Goal: Transaction & Acquisition: Purchase product/service

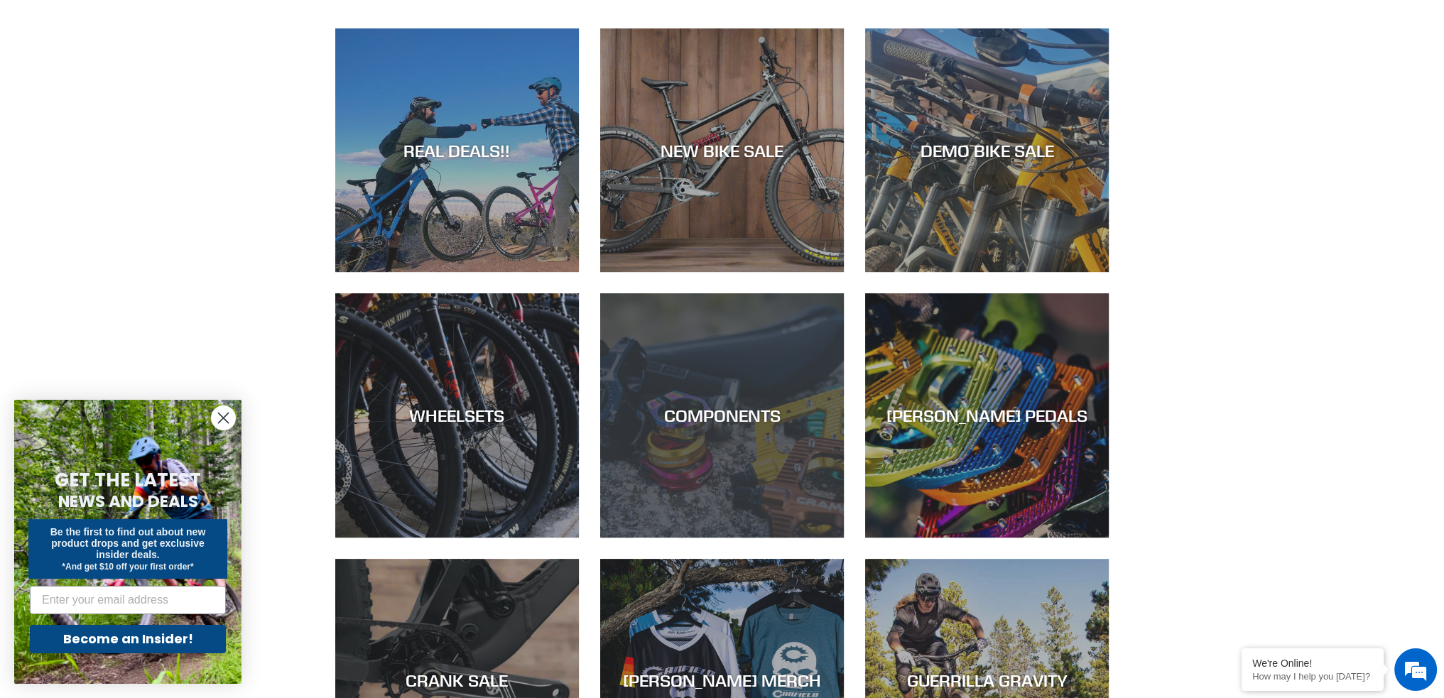
click at [708, 538] on div "COMPONENTS" at bounding box center [722, 538] width 244 height 0
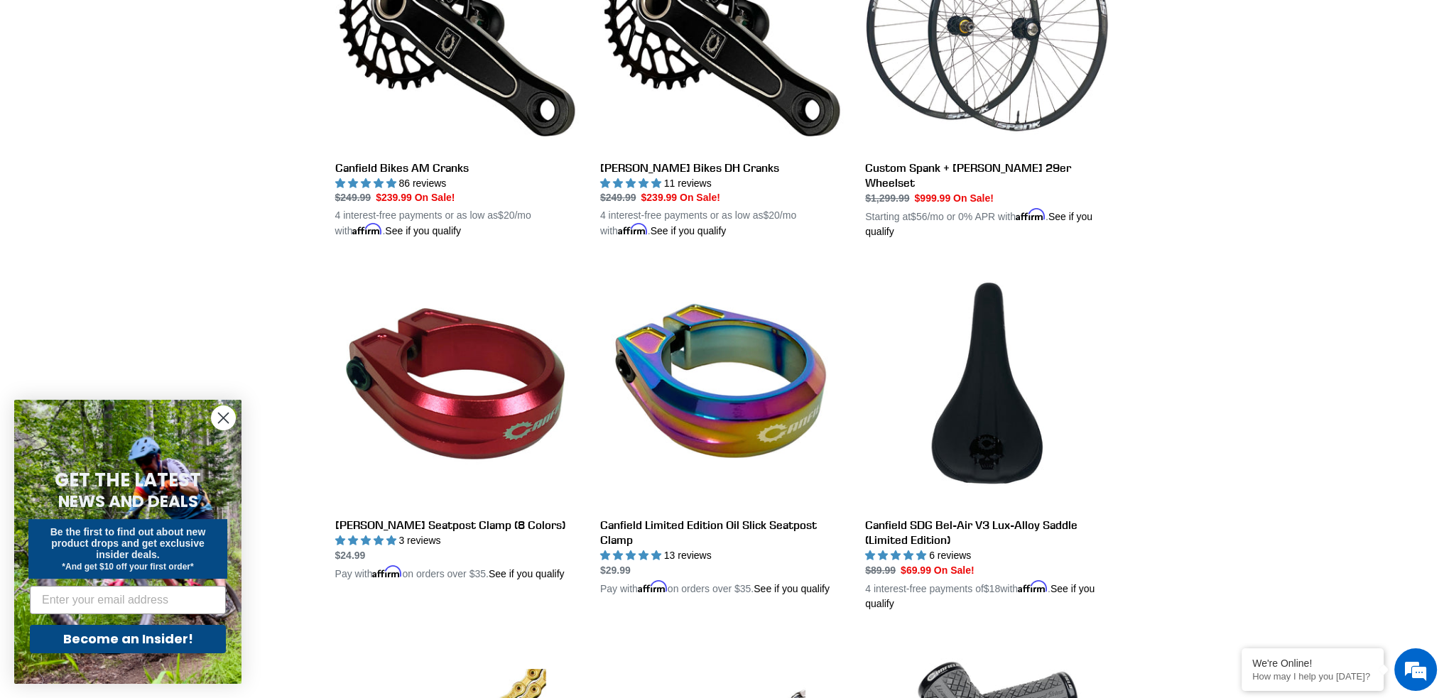
scroll to position [924, 0]
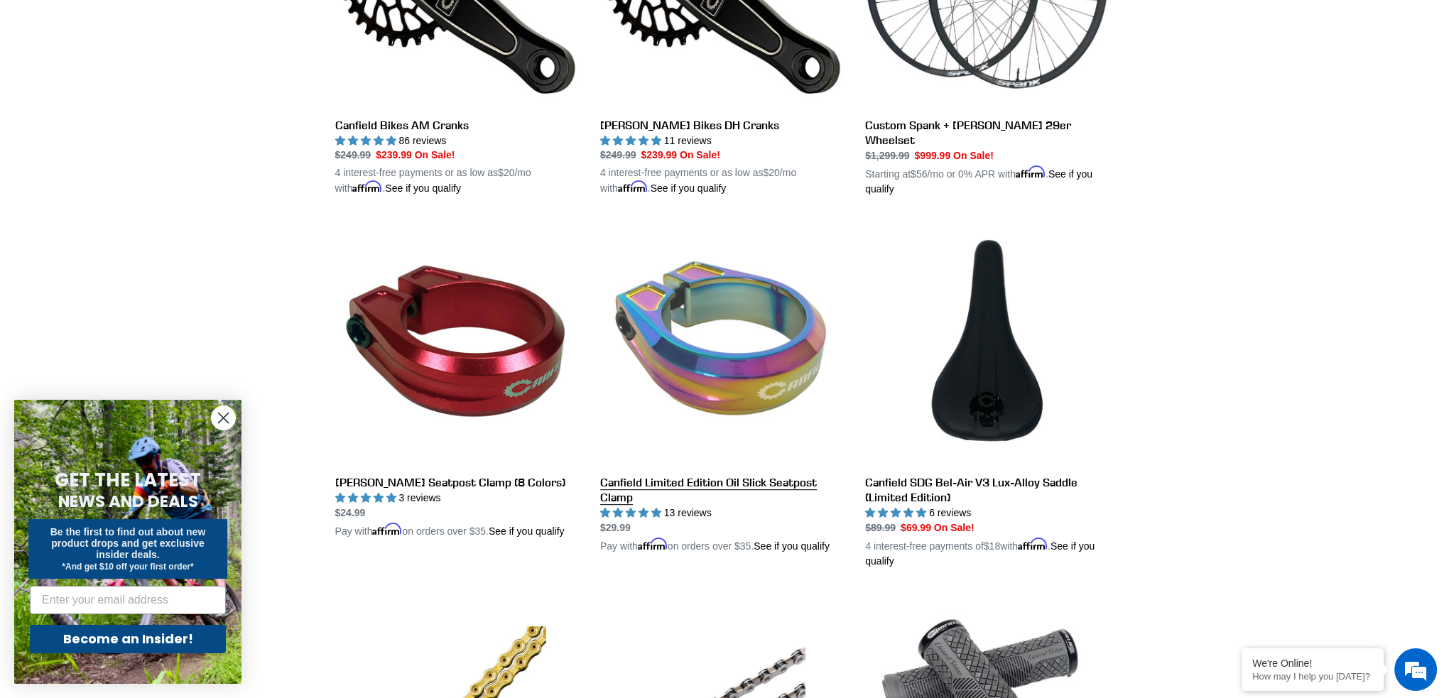
click at [750, 361] on link "Canfield Limited Edition Oil Slick Seatpost Clamp" at bounding box center [722, 388] width 244 height 332
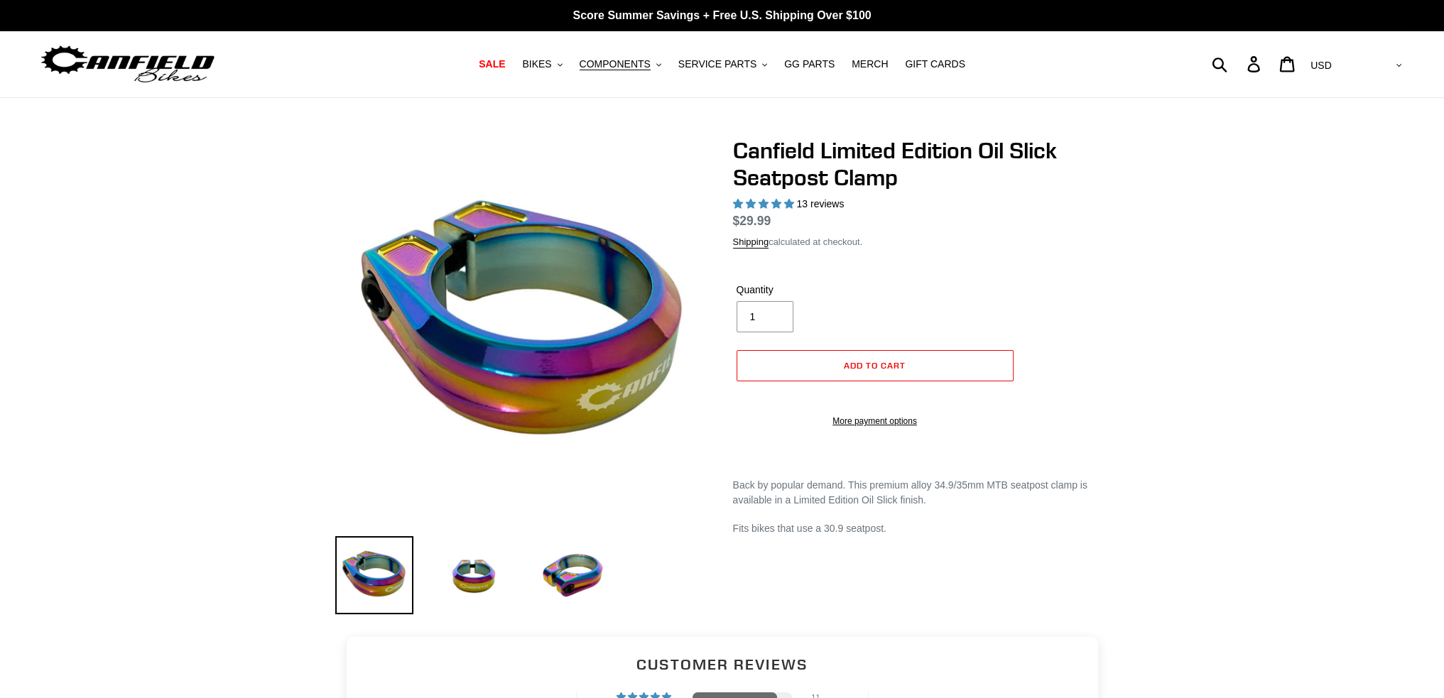
select select "highest-rating"
click at [910, 360] on button "Add to cart" at bounding box center [875, 365] width 277 height 31
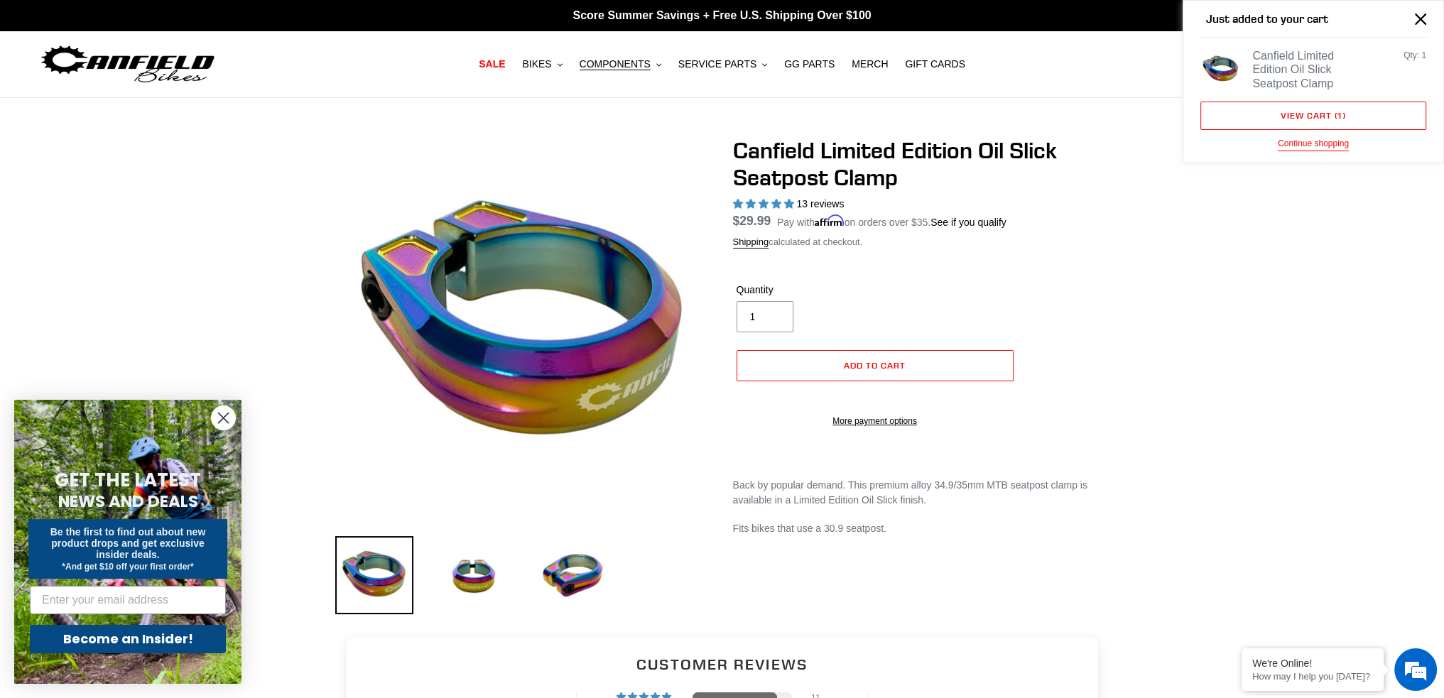
click at [225, 414] on circle "Close dialog" at bounding box center [223, 417] width 23 height 23
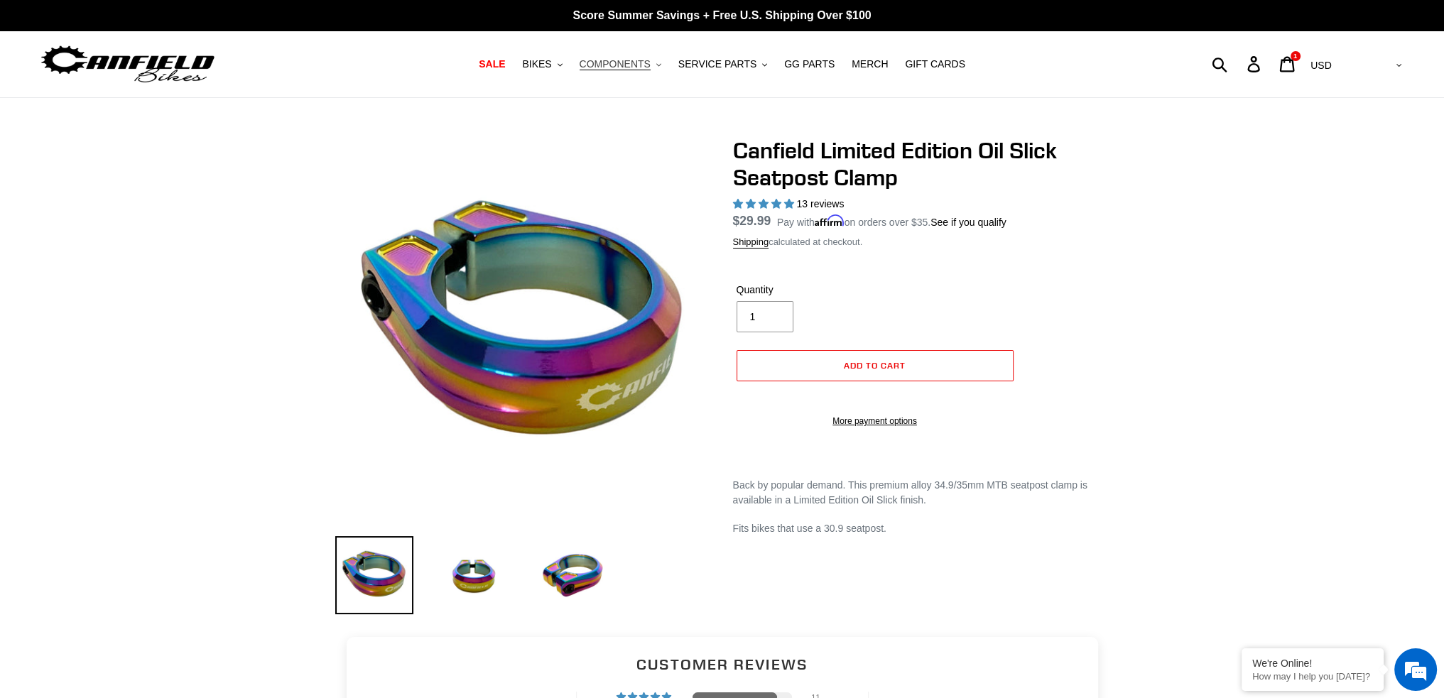
click at [621, 65] on span "COMPONENTS" at bounding box center [615, 64] width 71 height 12
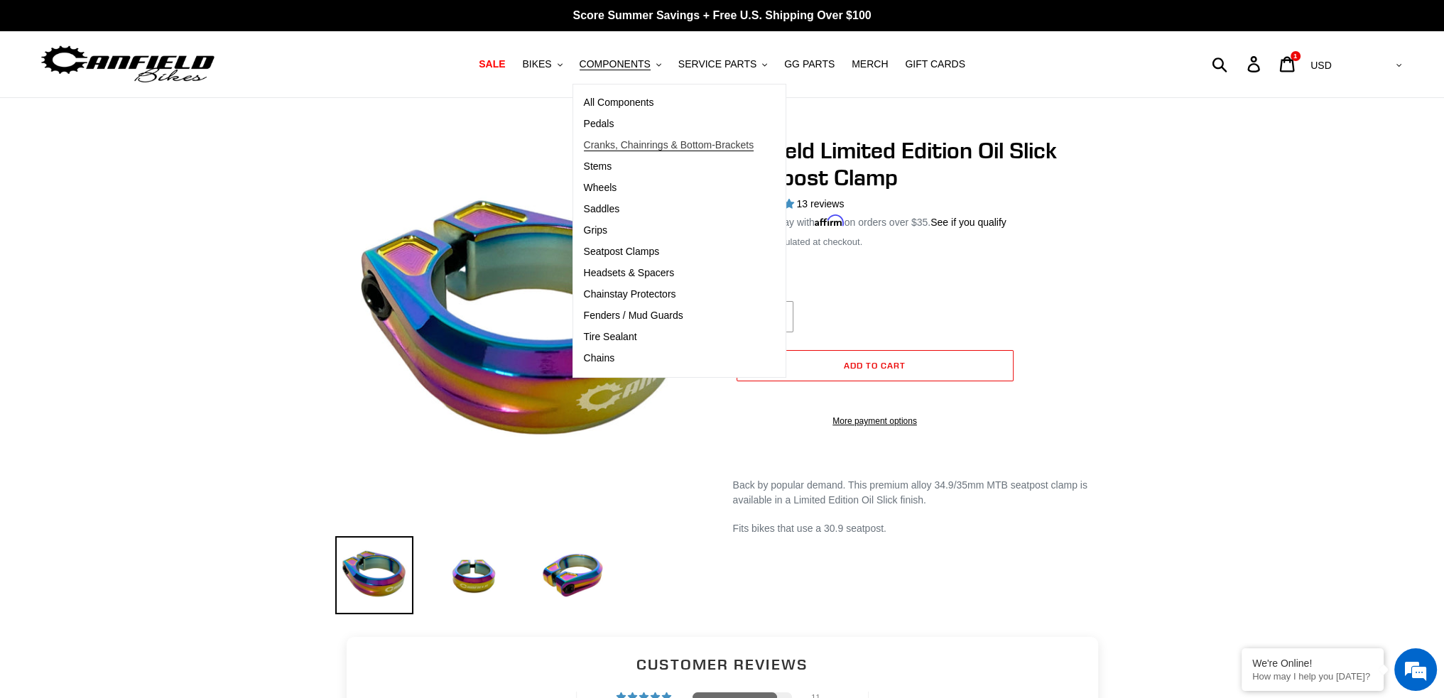
click at [651, 148] on span "Cranks, Chainrings & Bottom-Brackets" at bounding box center [669, 145] width 171 height 12
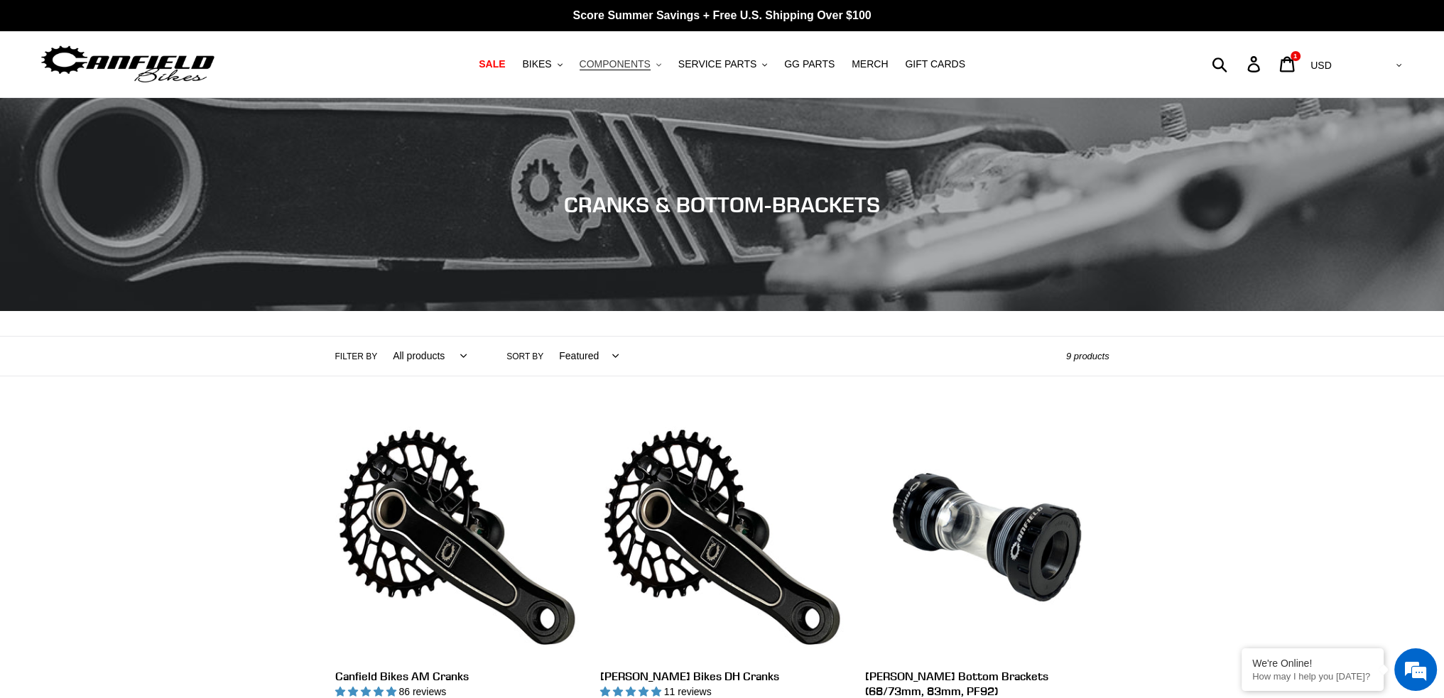
click at [647, 67] on span "COMPONENTS" at bounding box center [615, 64] width 71 height 12
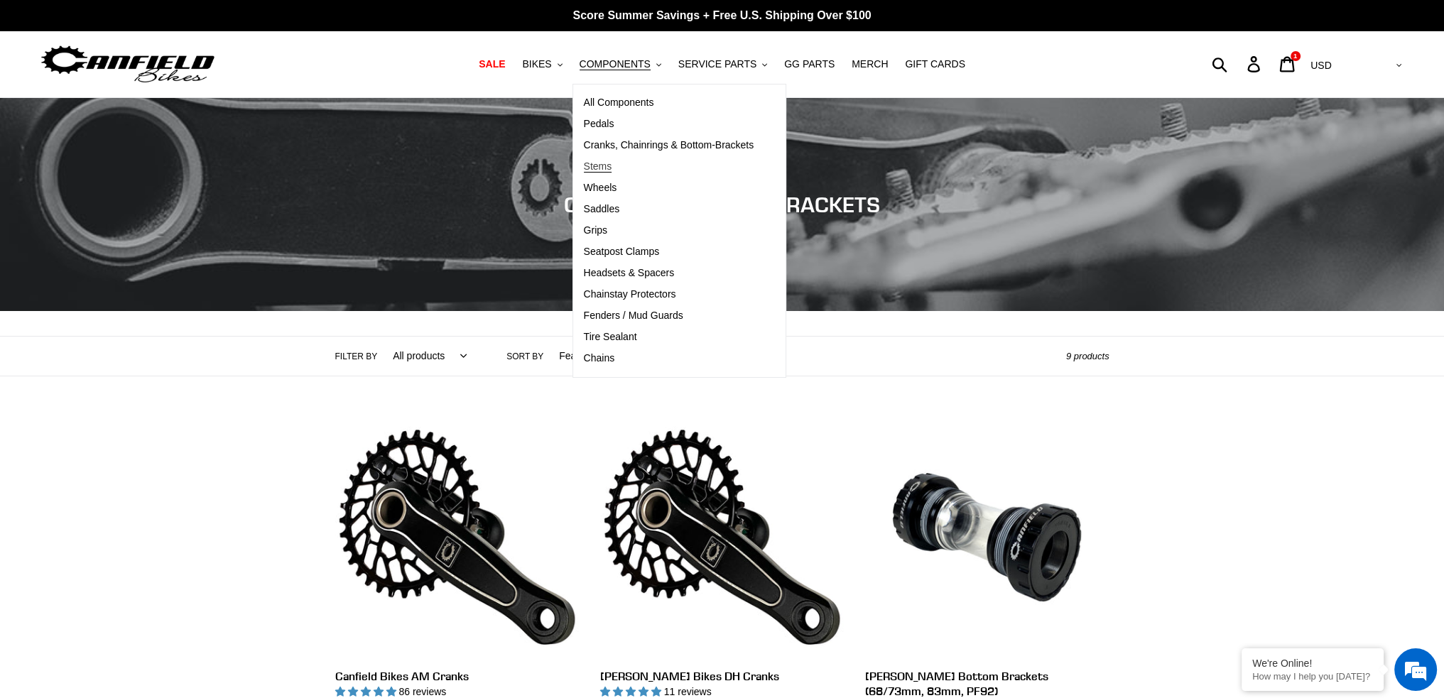
click at [612, 166] on span "Stems" at bounding box center [598, 167] width 28 height 12
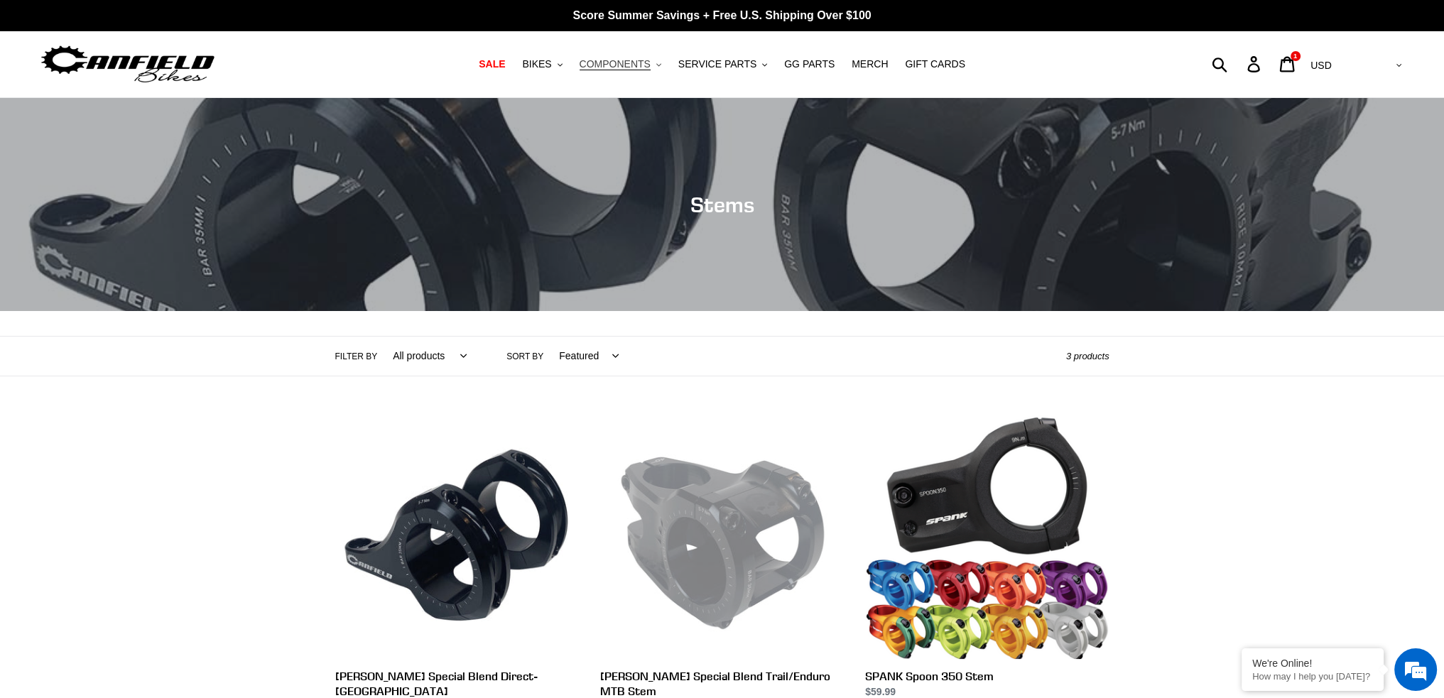
click at [631, 59] on span "COMPONENTS" at bounding box center [615, 64] width 71 height 12
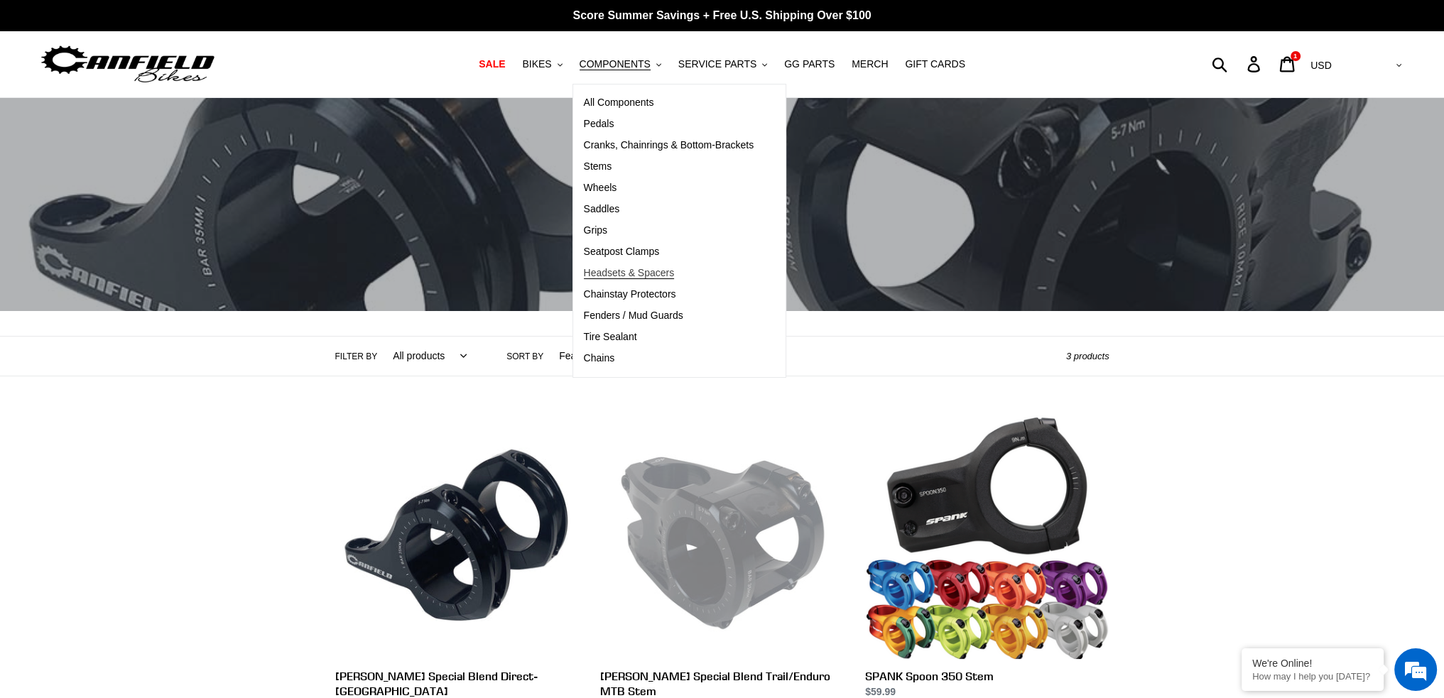
click at [653, 274] on span "Headsets & Spacers" at bounding box center [629, 273] width 91 height 12
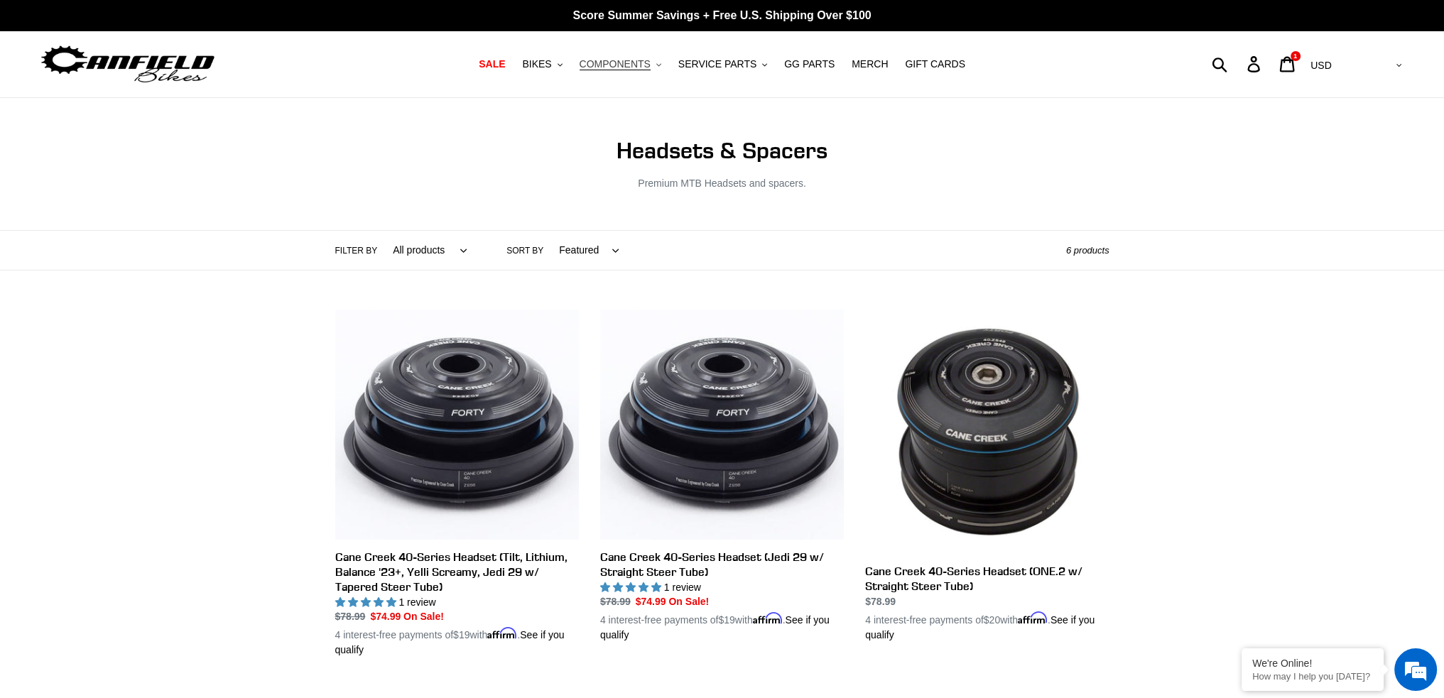
click at [635, 58] on span "COMPONENTS" at bounding box center [615, 64] width 71 height 12
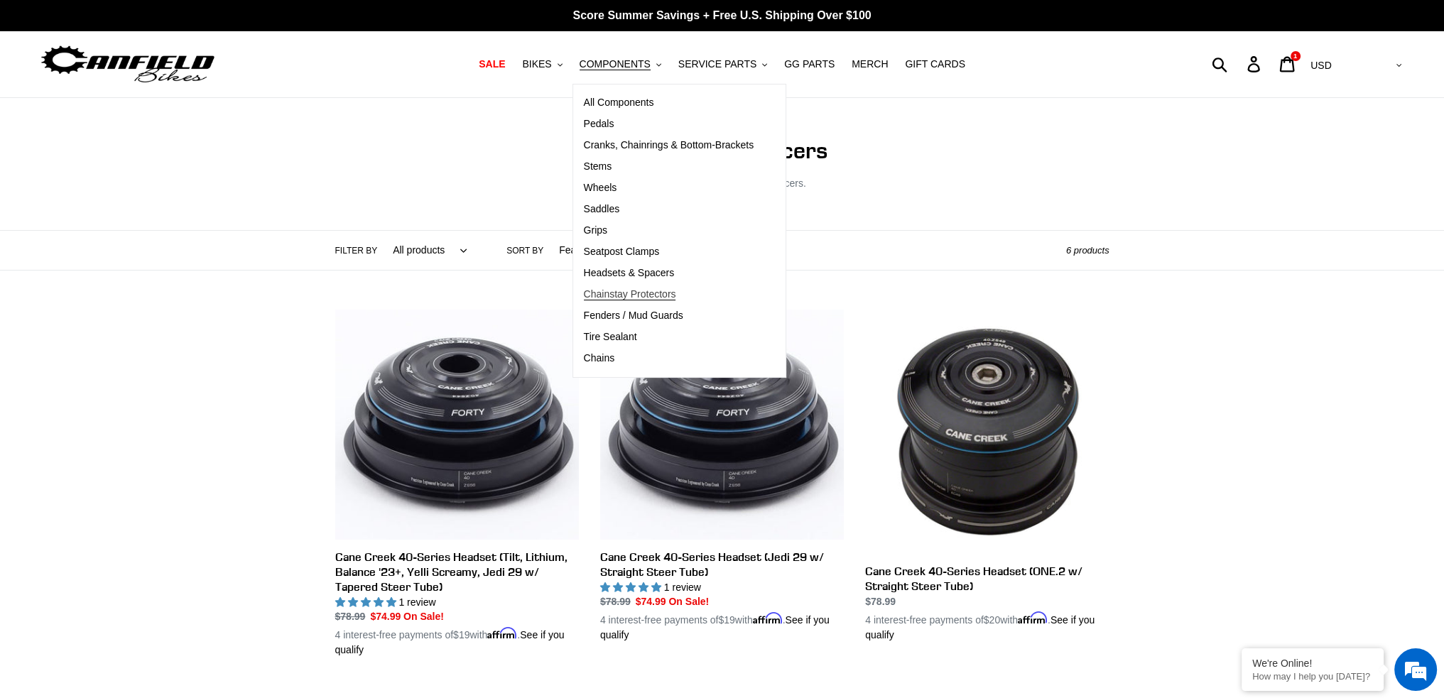
click at [643, 293] on span "Chainstay Protectors" at bounding box center [630, 294] width 92 height 12
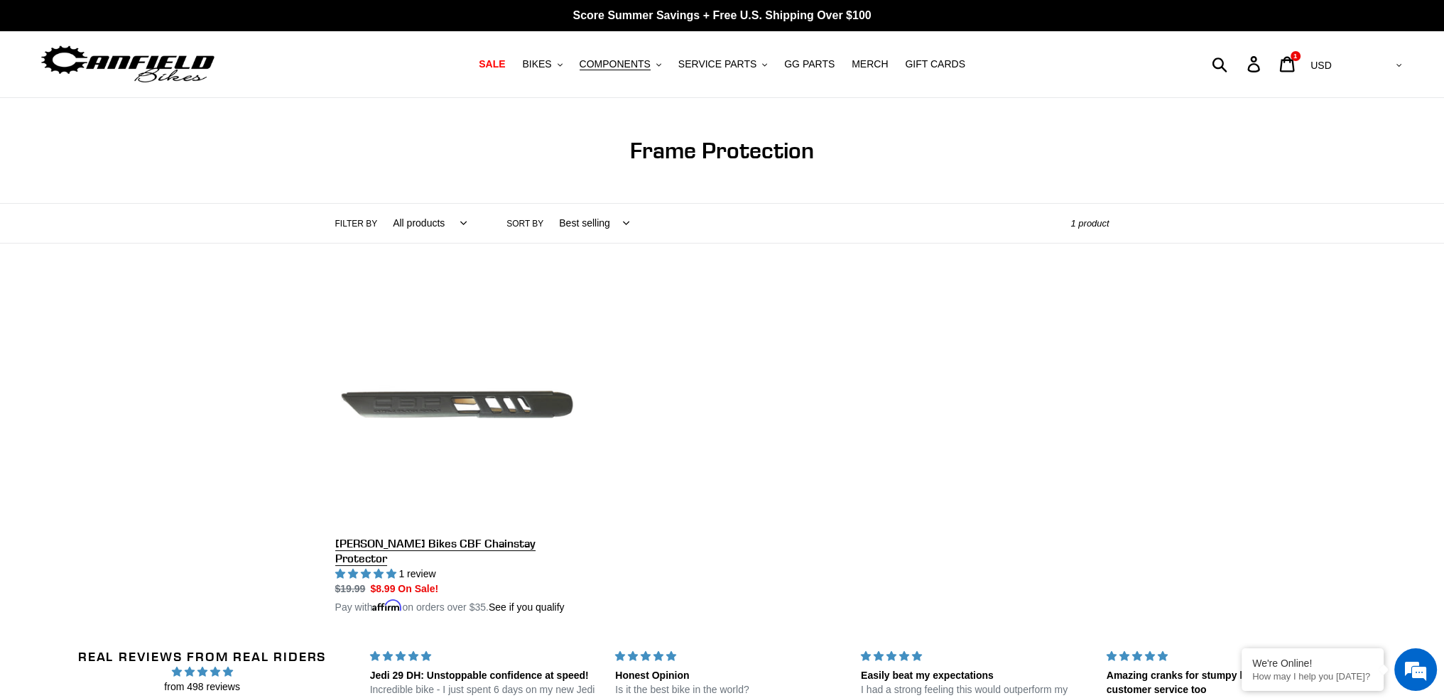
click at [502, 538] on link "[PERSON_NAME] Bikes CBF Chainstay Protector" at bounding box center [457, 449] width 244 height 332
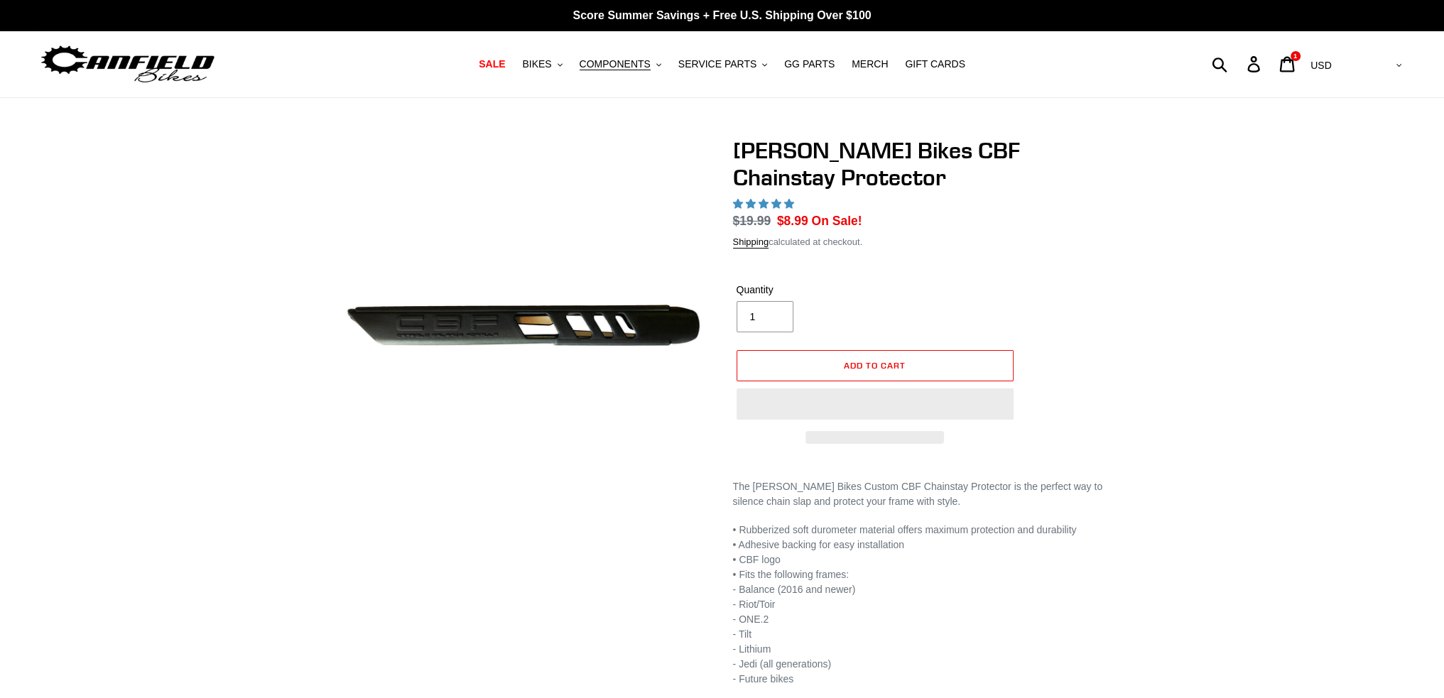
select select "highest-rating"
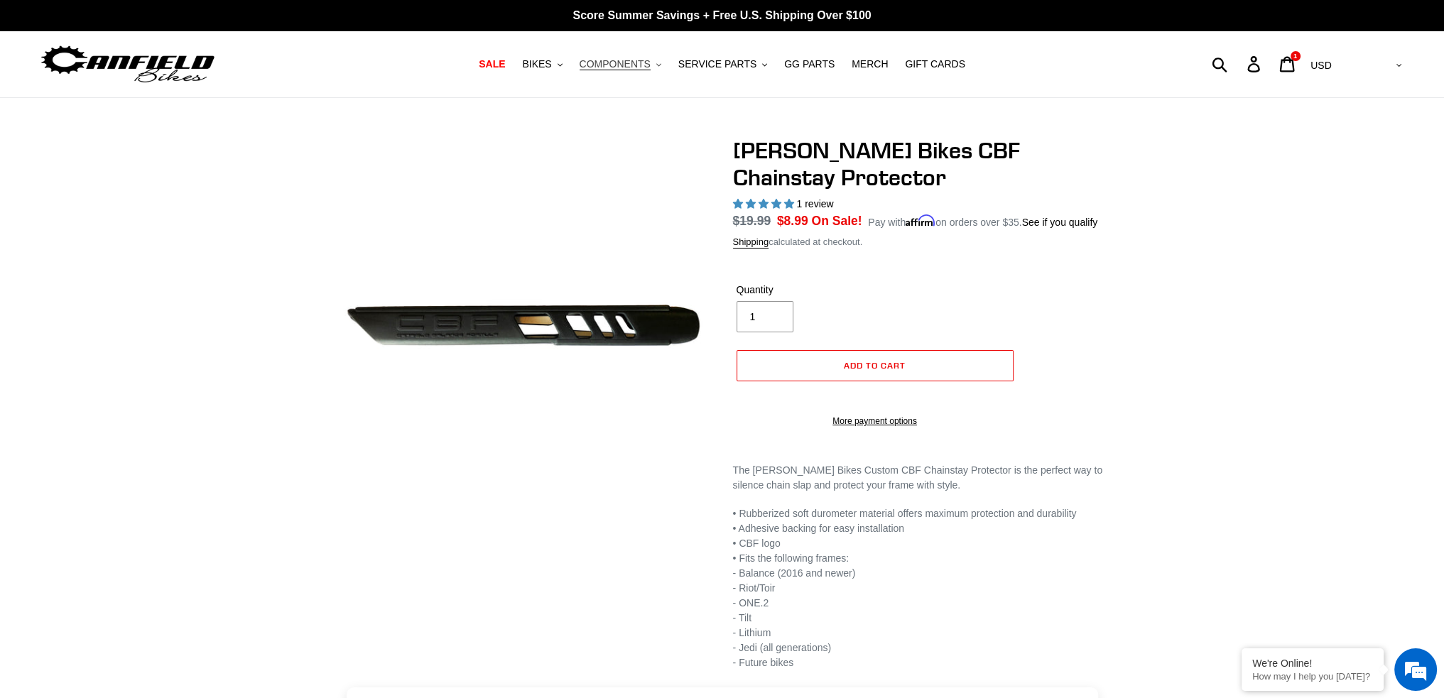
click at [626, 62] on span "COMPONENTS" at bounding box center [615, 64] width 71 height 12
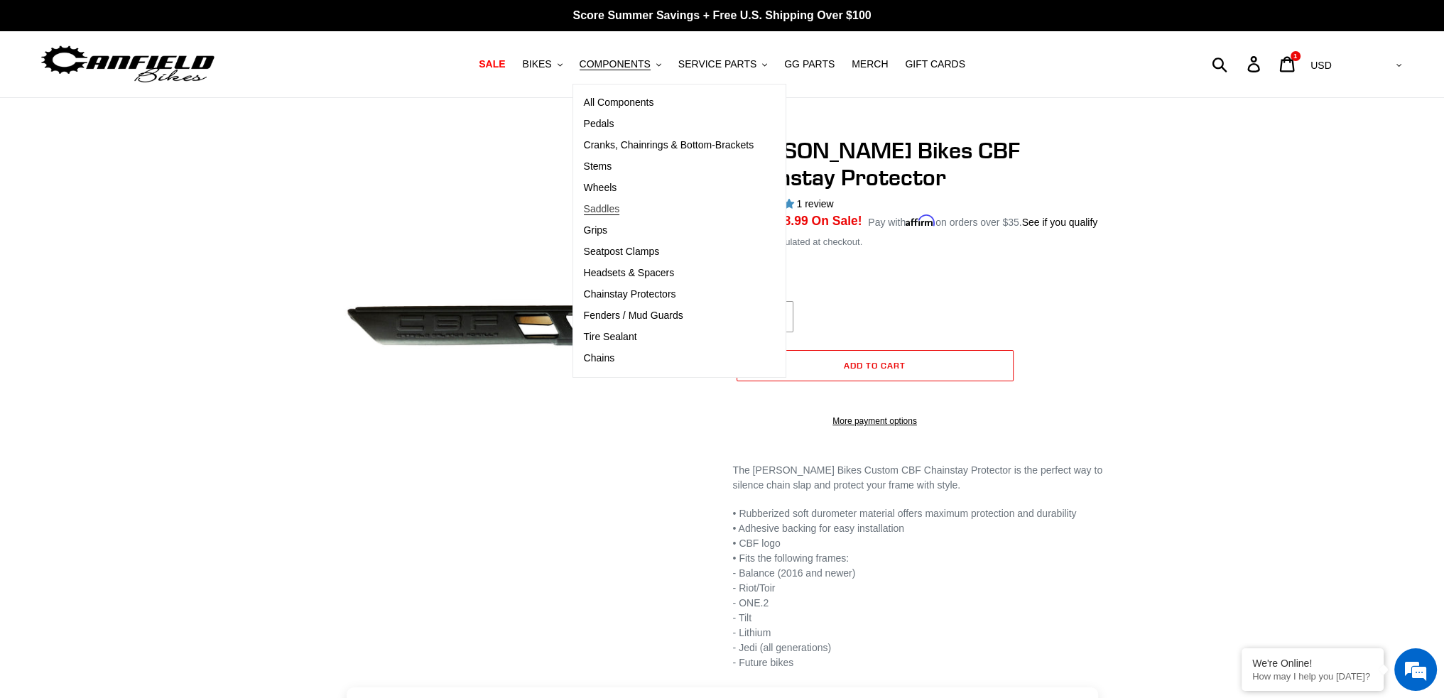
click at [611, 207] on span "Saddles" at bounding box center [602, 209] width 36 height 12
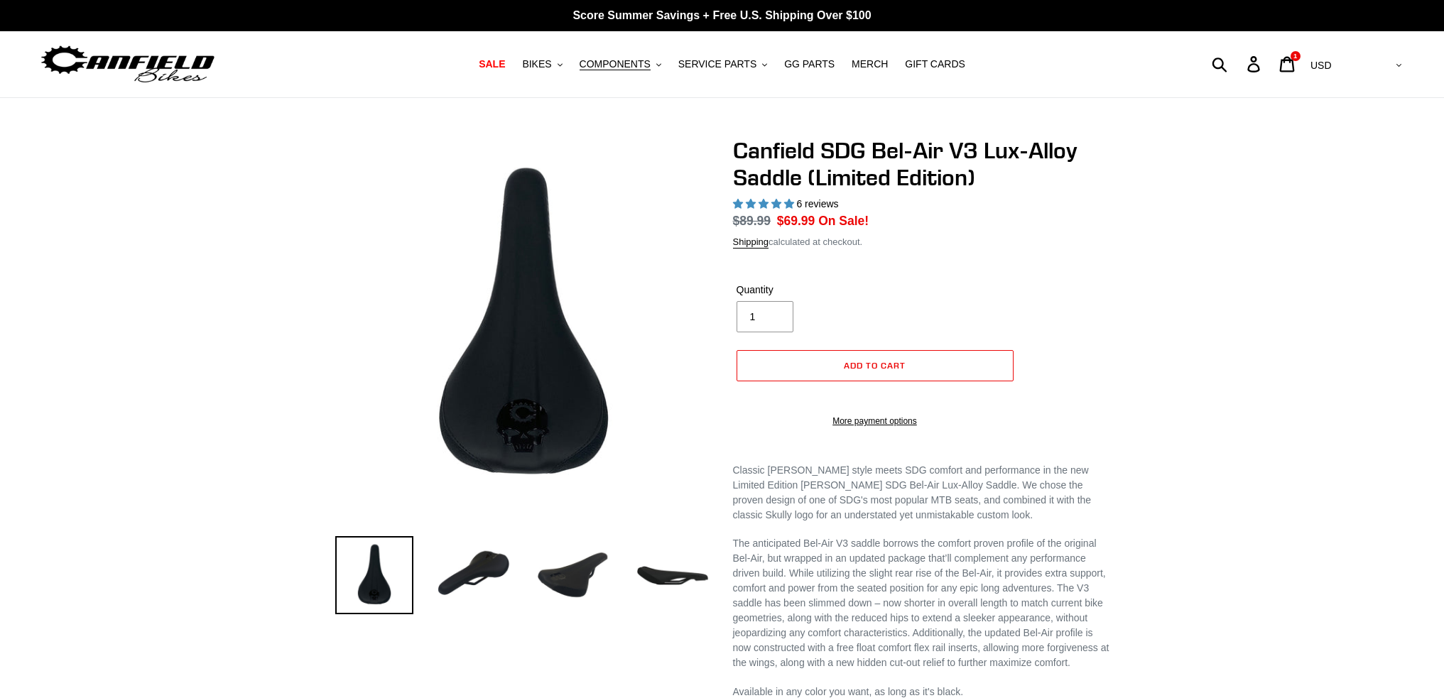
select select "highest-rating"
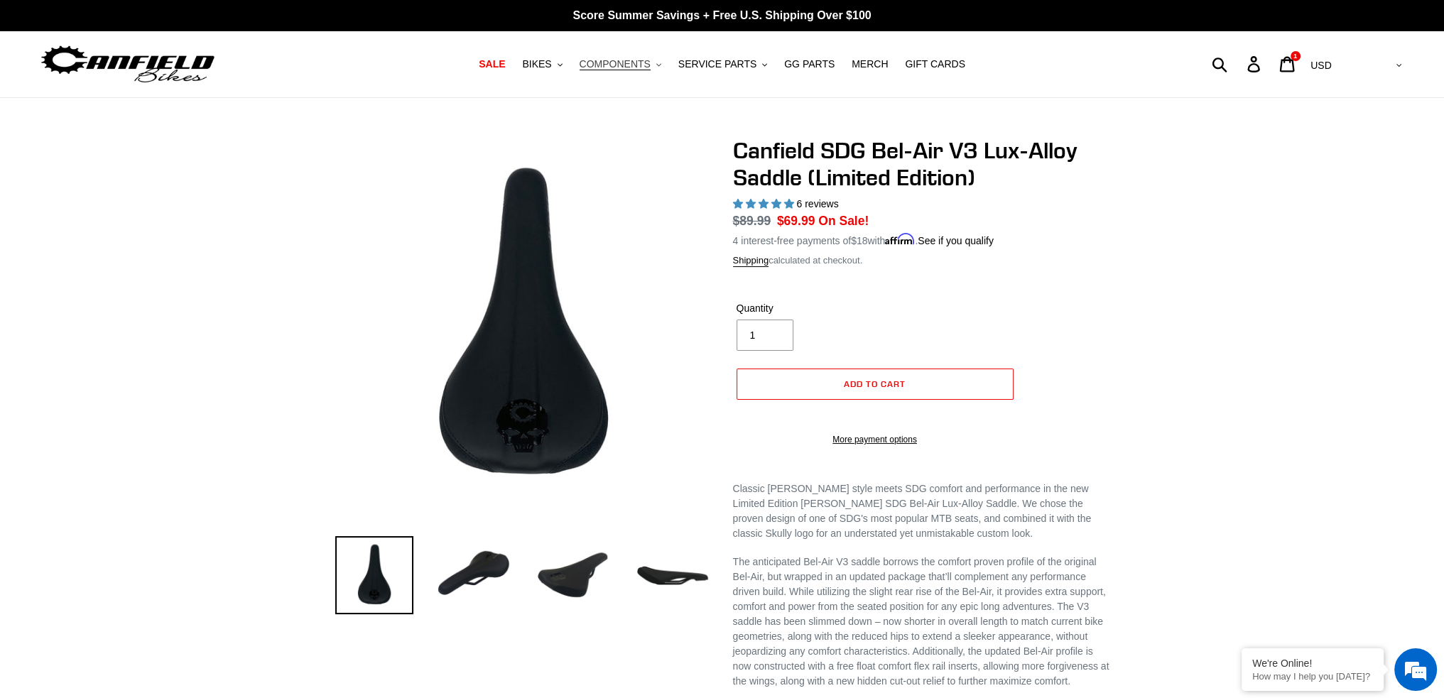
click at [633, 63] on span "COMPONENTS" at bounding box center [615, 64] width 71 height 12
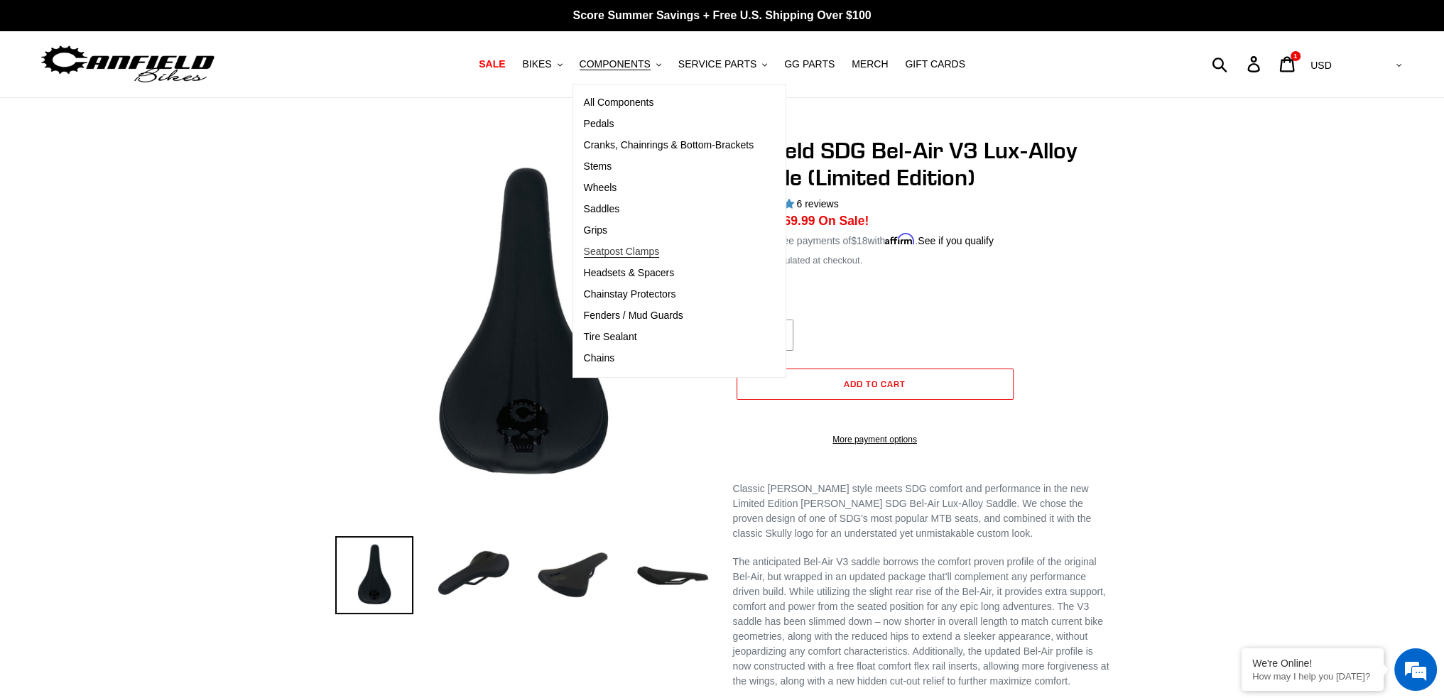
click at [634, 249] on span "Seatpost Clamps" at bounding box center [622, 252] width 76 height 12
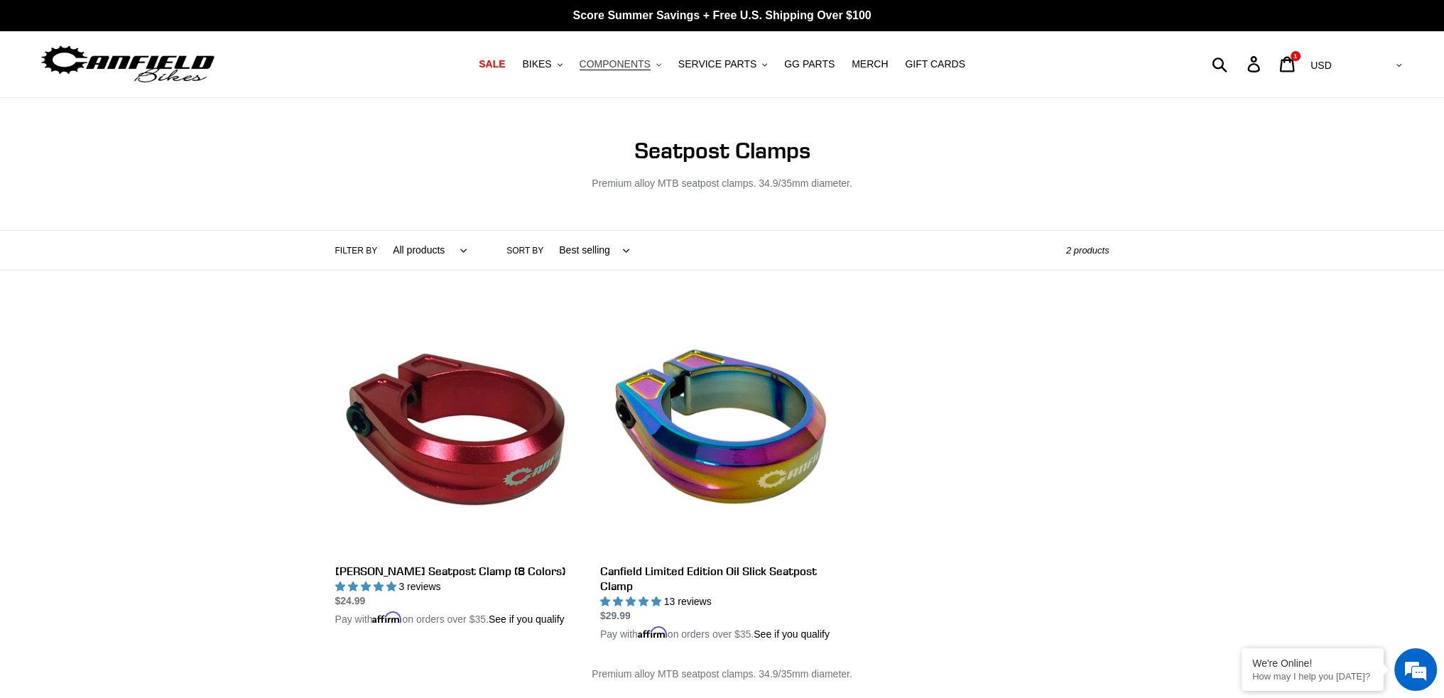
click at [659, 59] on button "COMPONENTS .cls-1{fill:#231f20}" at bounding box center [621, 64] width 96 height 19
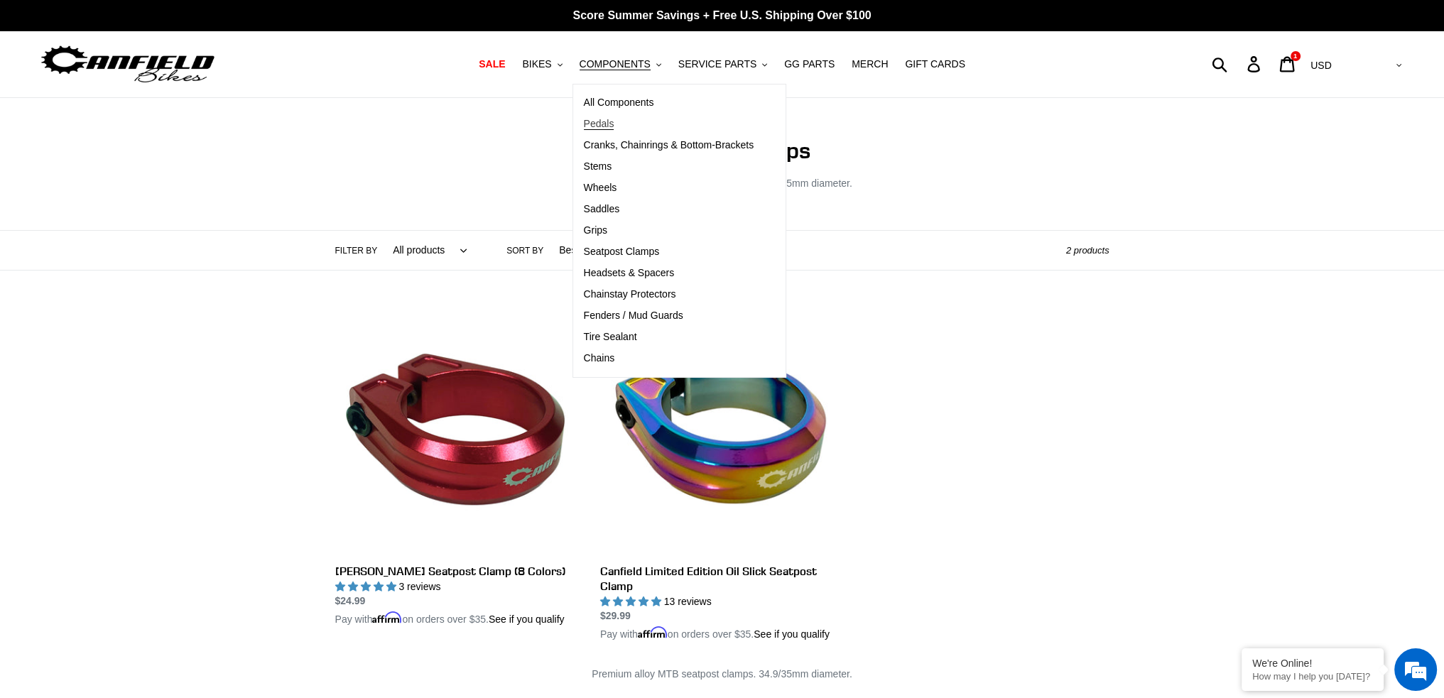
click at [612, 124] on span "Pedals" at bounding box center [599, 124] width 31 height 12
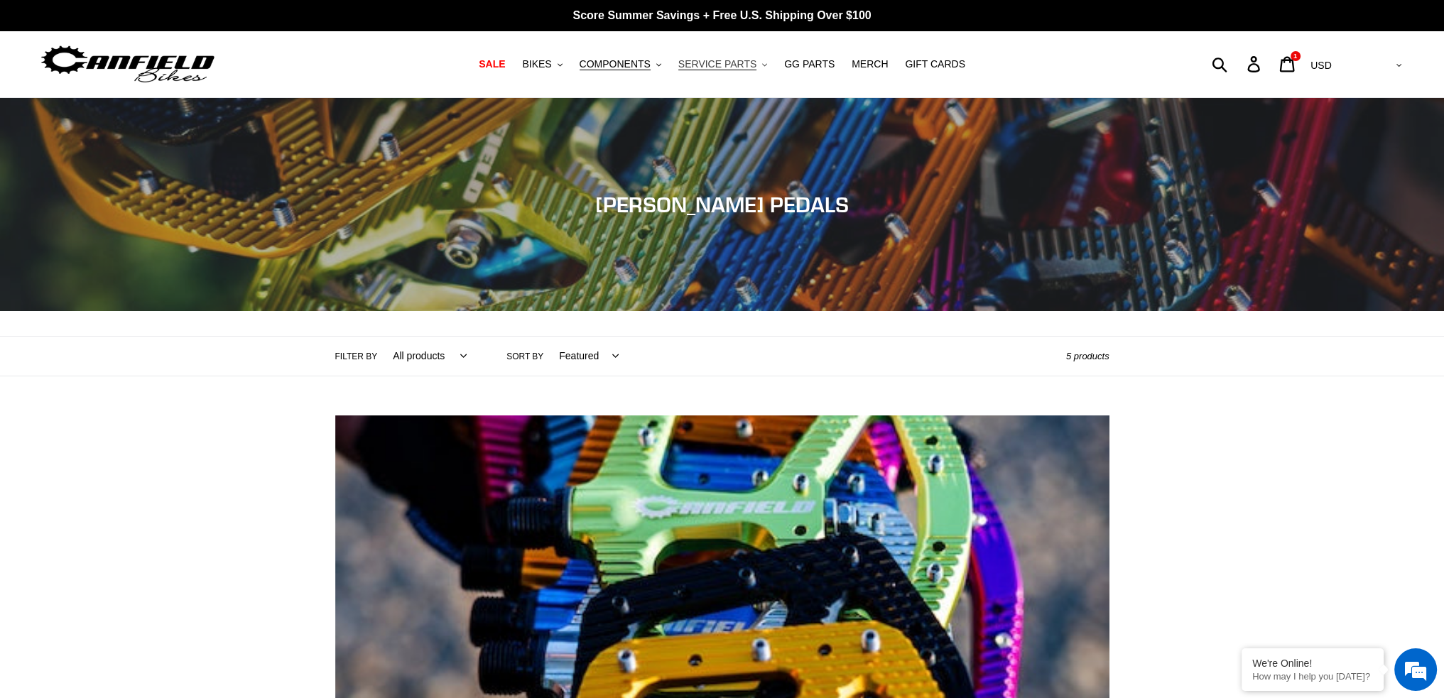
click at [725, 58] on span "SERVICE PARTS" at bounding box center [717, 64] width 78 height 12
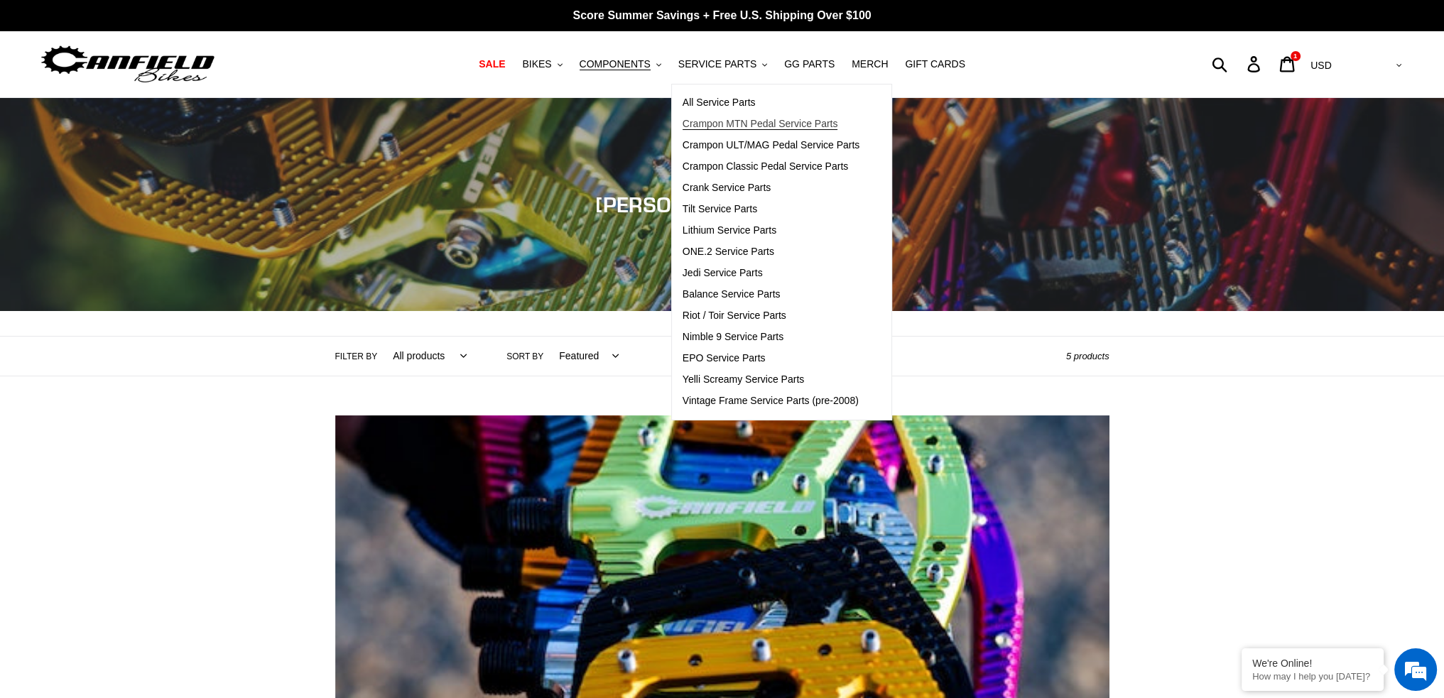
click at [741, 118] on span "Crampon MTN Pedal Service Parts" at bounding box center [761, 124] width 156 height 12
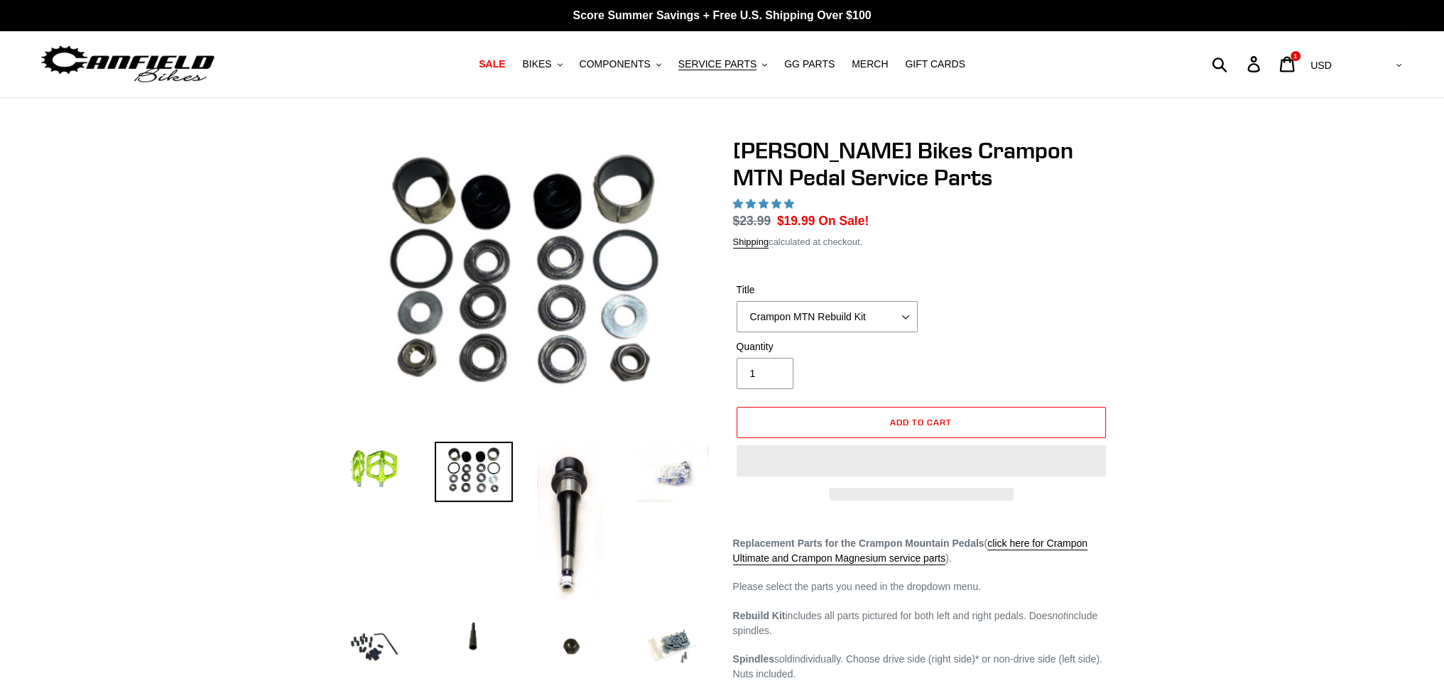
select select "highest-rating"
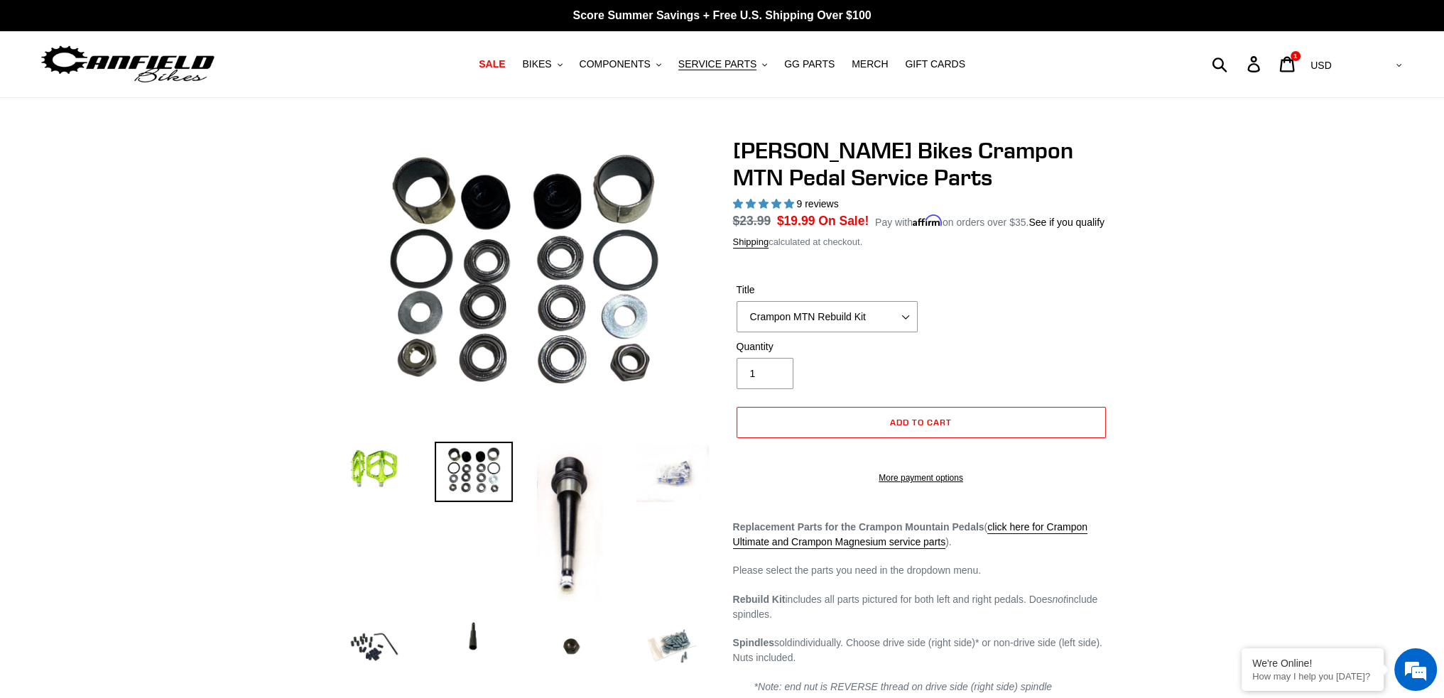
scroll to position [142, 0]
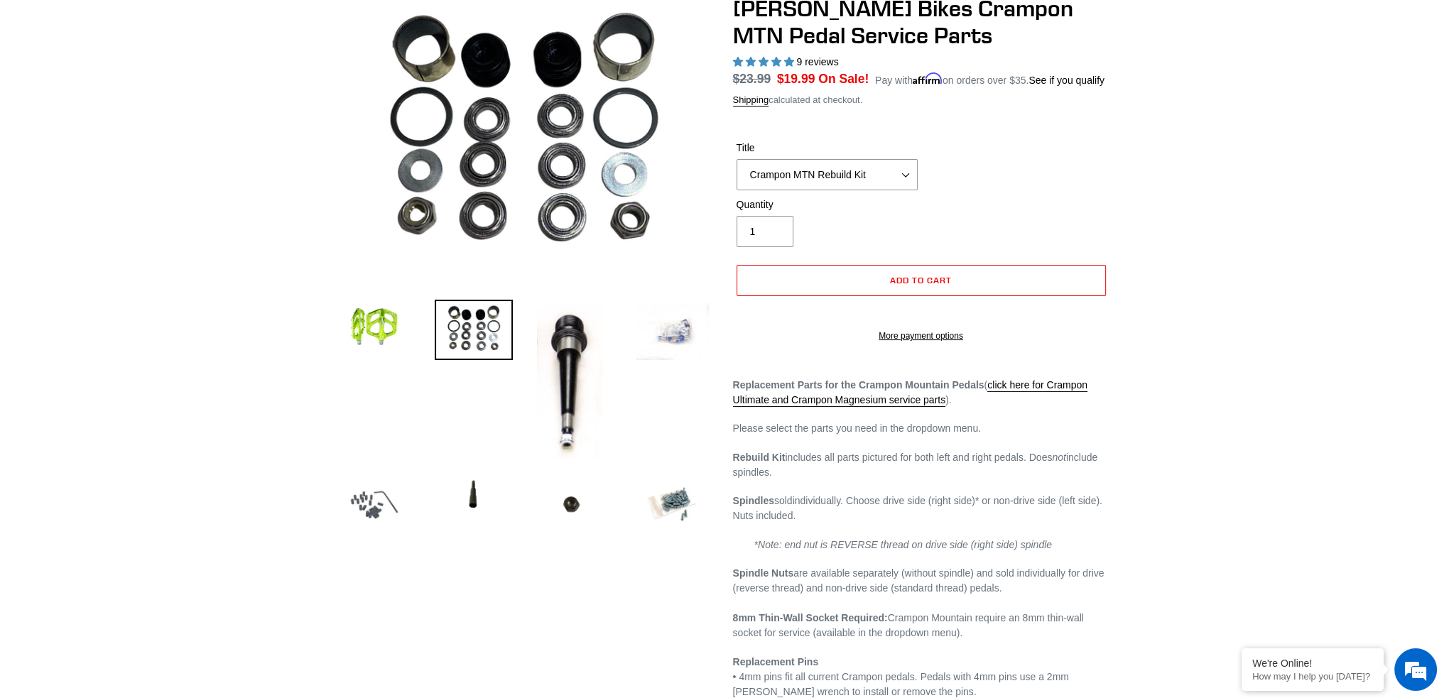
click at [370, 492] on img at bounding box center [374, 505] width 78 height 78
select select "Crampon MTN 4mm x 8mm Pin Kit - Stealth (20)"
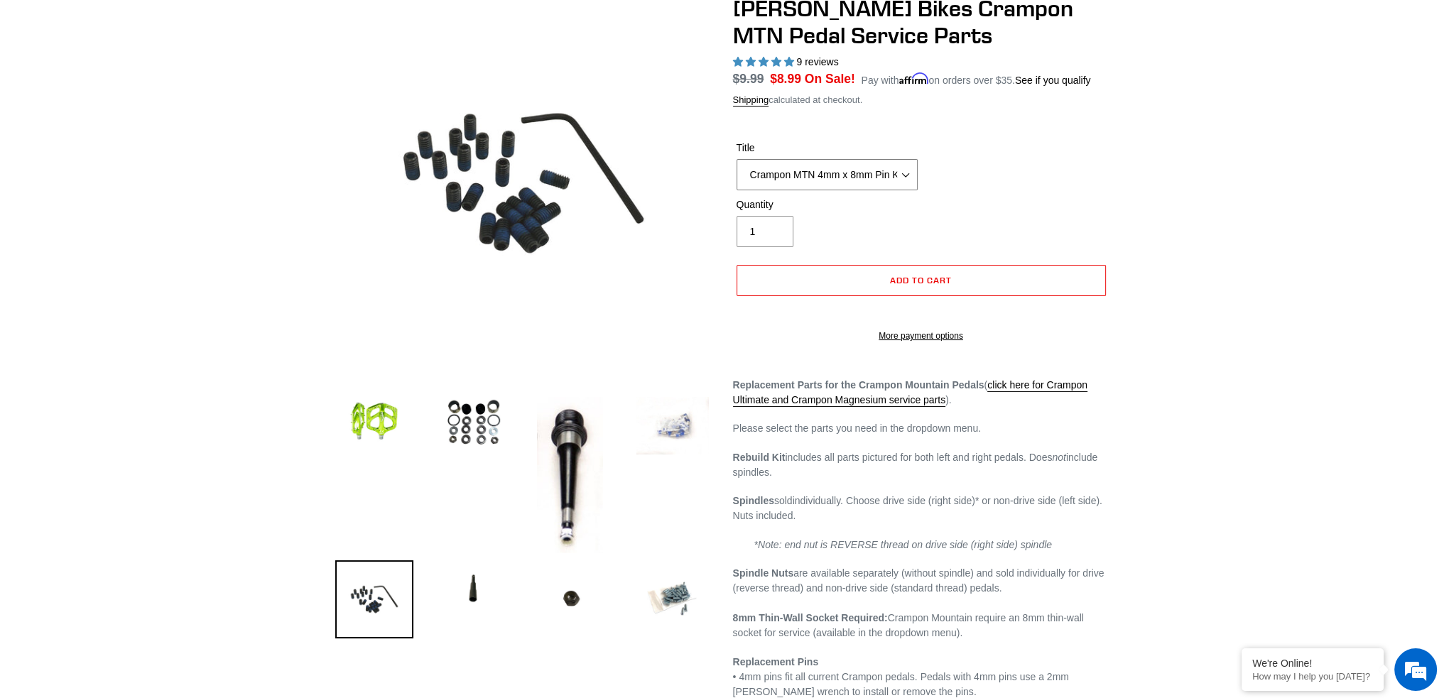
click at [884, 184] on select "Crampon MTN Rebuild Kit Crampon MTN 4mm x 8mm Pin Kit - Silver (20) Crampon MTN…" at bounding box center [827, 174] width 181 height 31
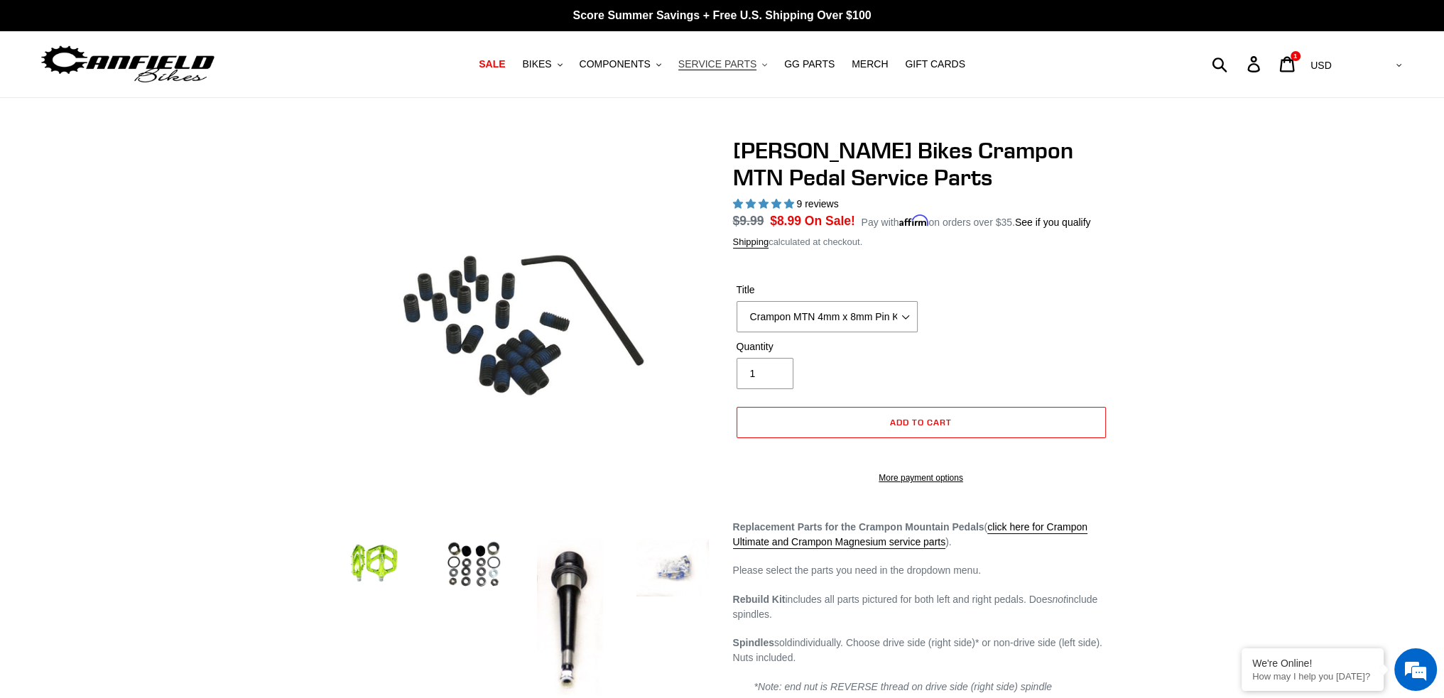
click at [722, 64] on span "SERVICE PARTS" at bounding box center [717, 64] width 78 height 12
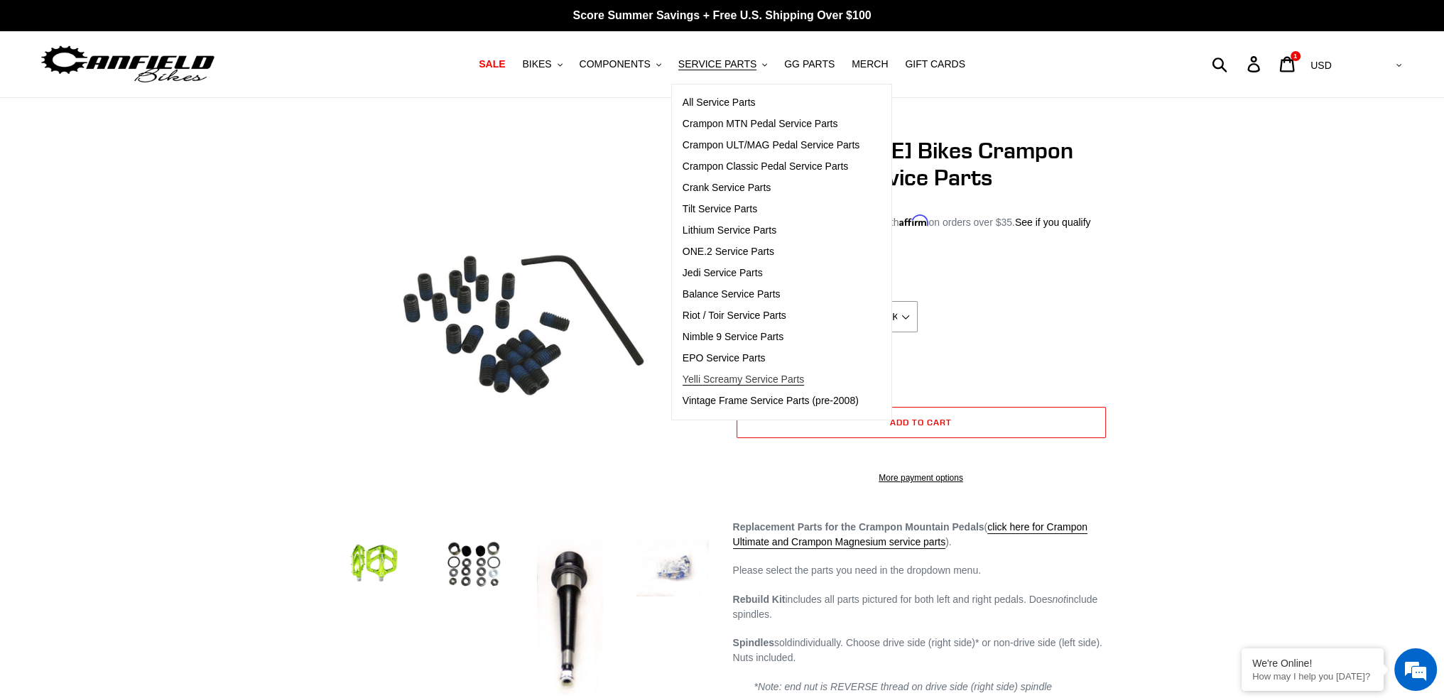
click at [745, 374] on span "Yelli Screamy Service Parts" at bounding box center [743, 380] width 121 height 12
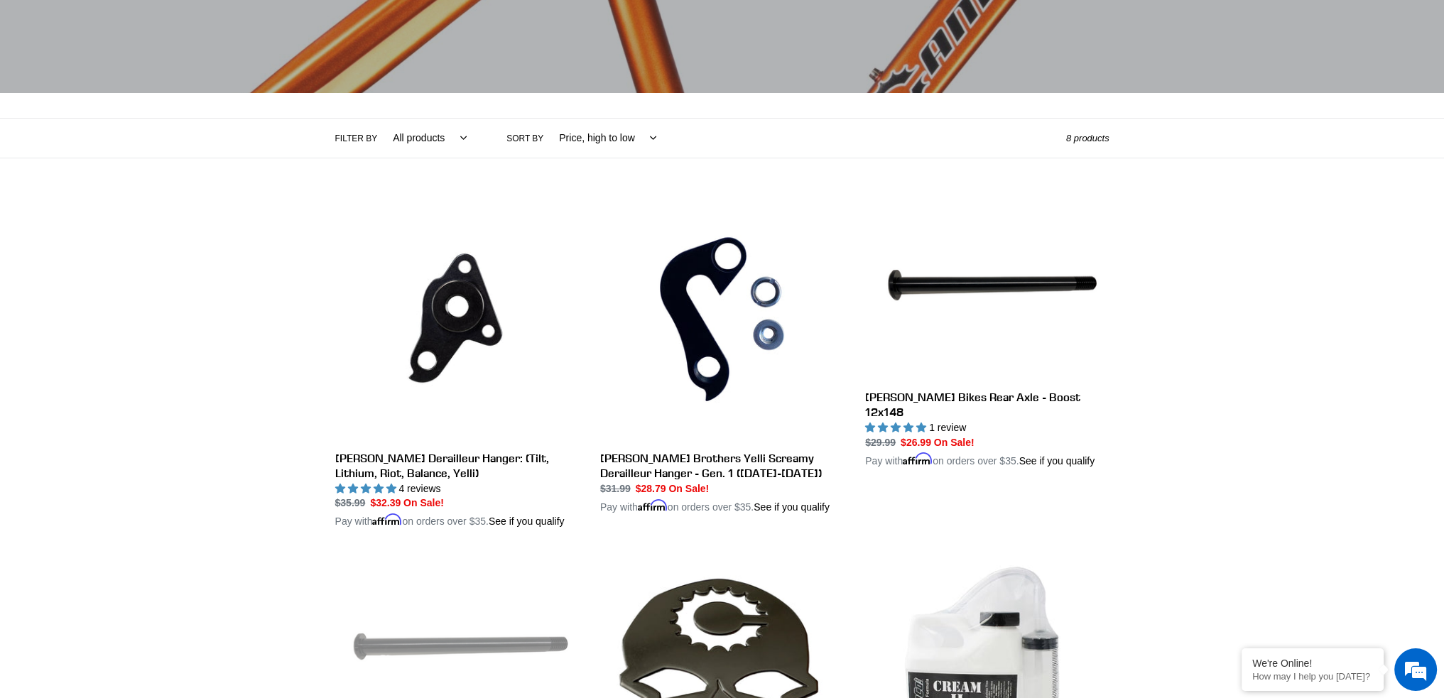
scroll to position [213, 0]
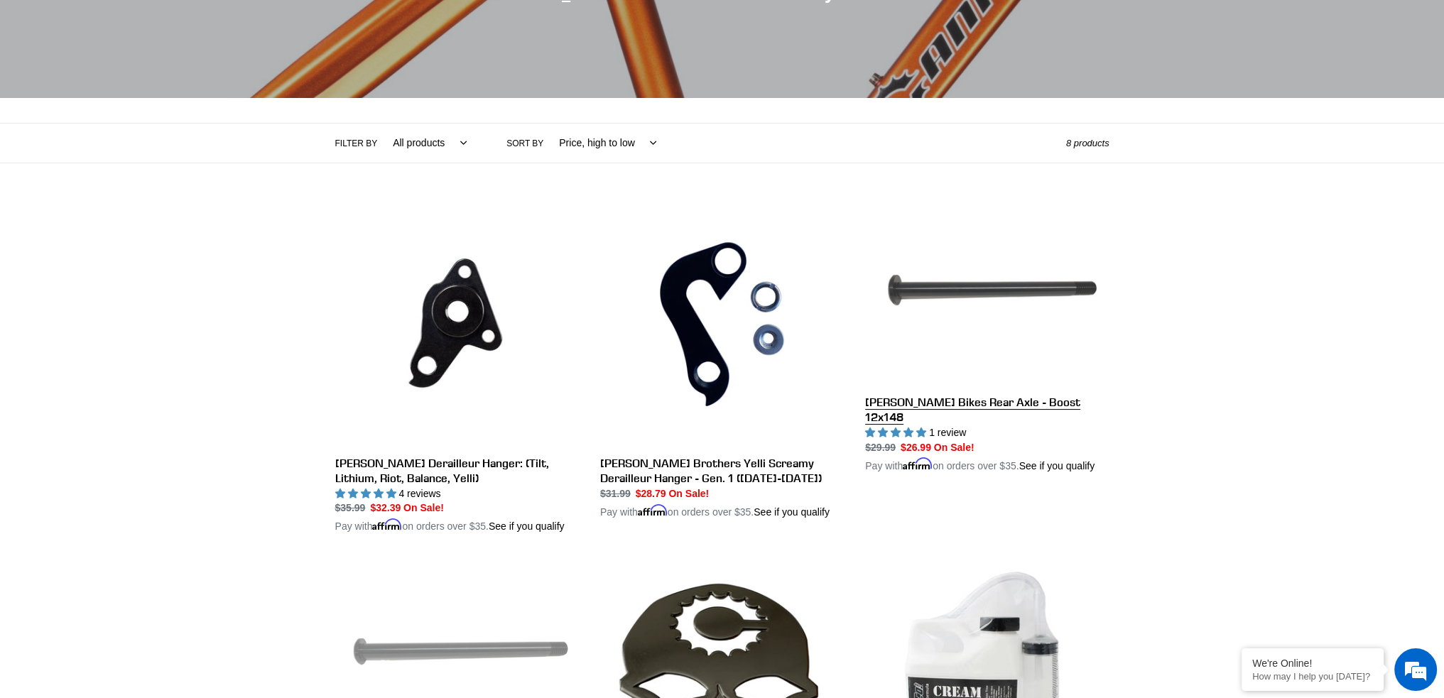
click at [990, 405] on link "[PERSON_NAME] Bikes Rear Axle - Boost 12x148" at bounding box center [987, 337] width 244 height 271
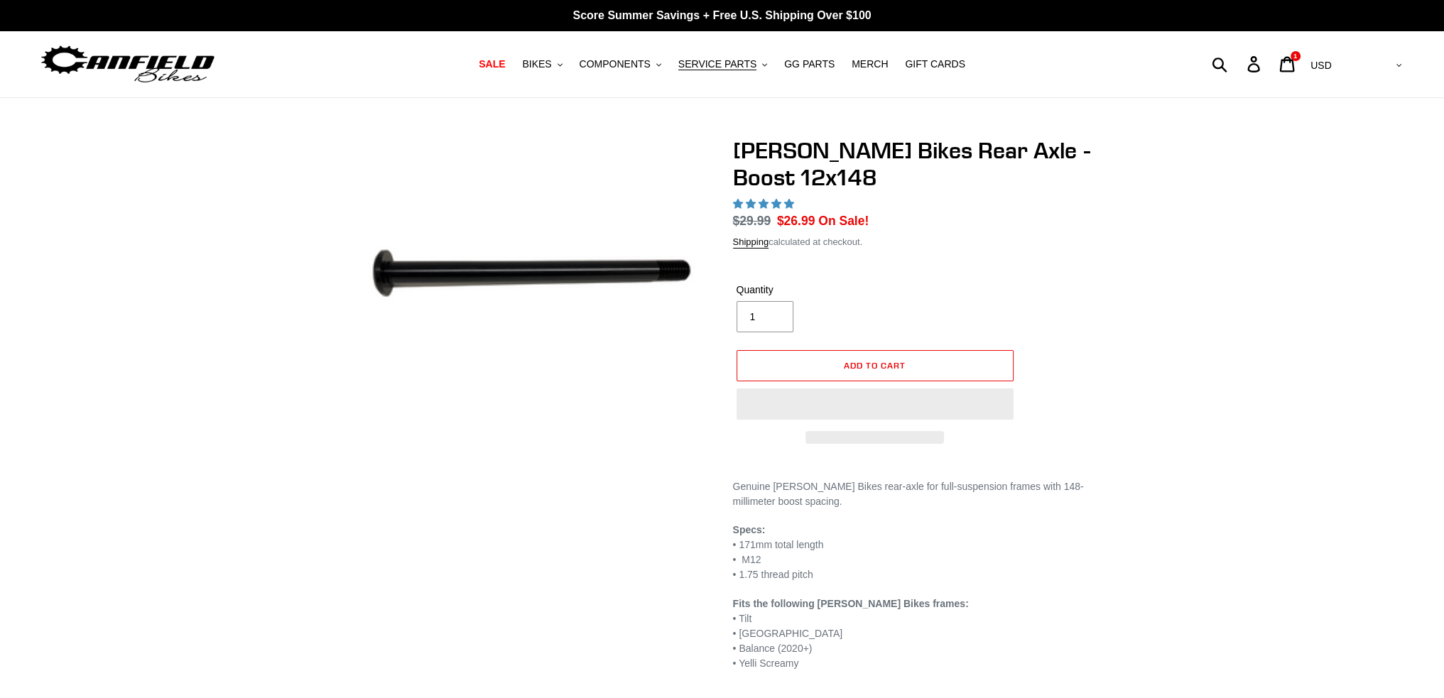
select select "highest-rating"
